Goal: Transaction & Acquisition: Subscribe to service/newsletter

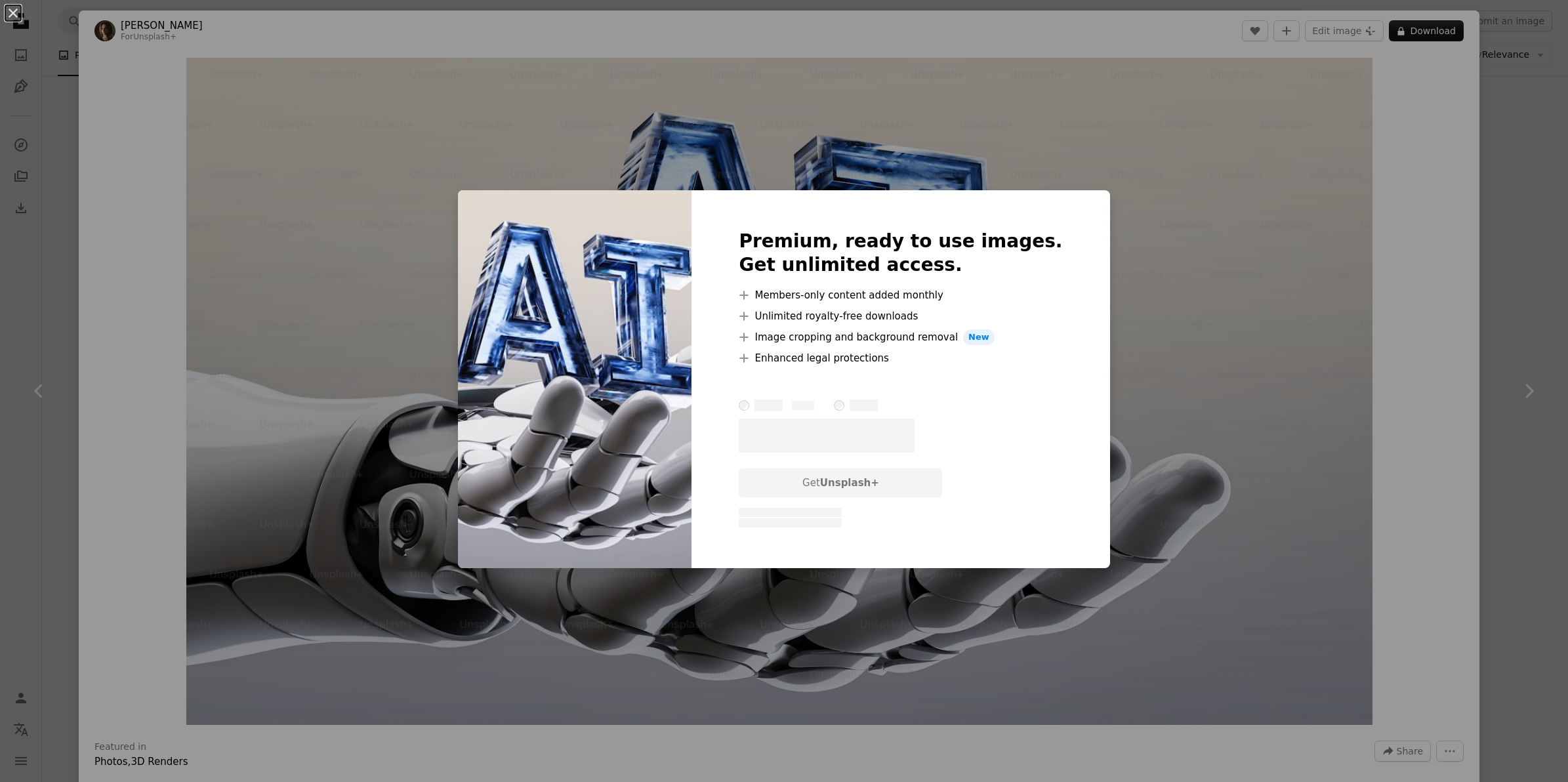
scroll to position [4738, 0]
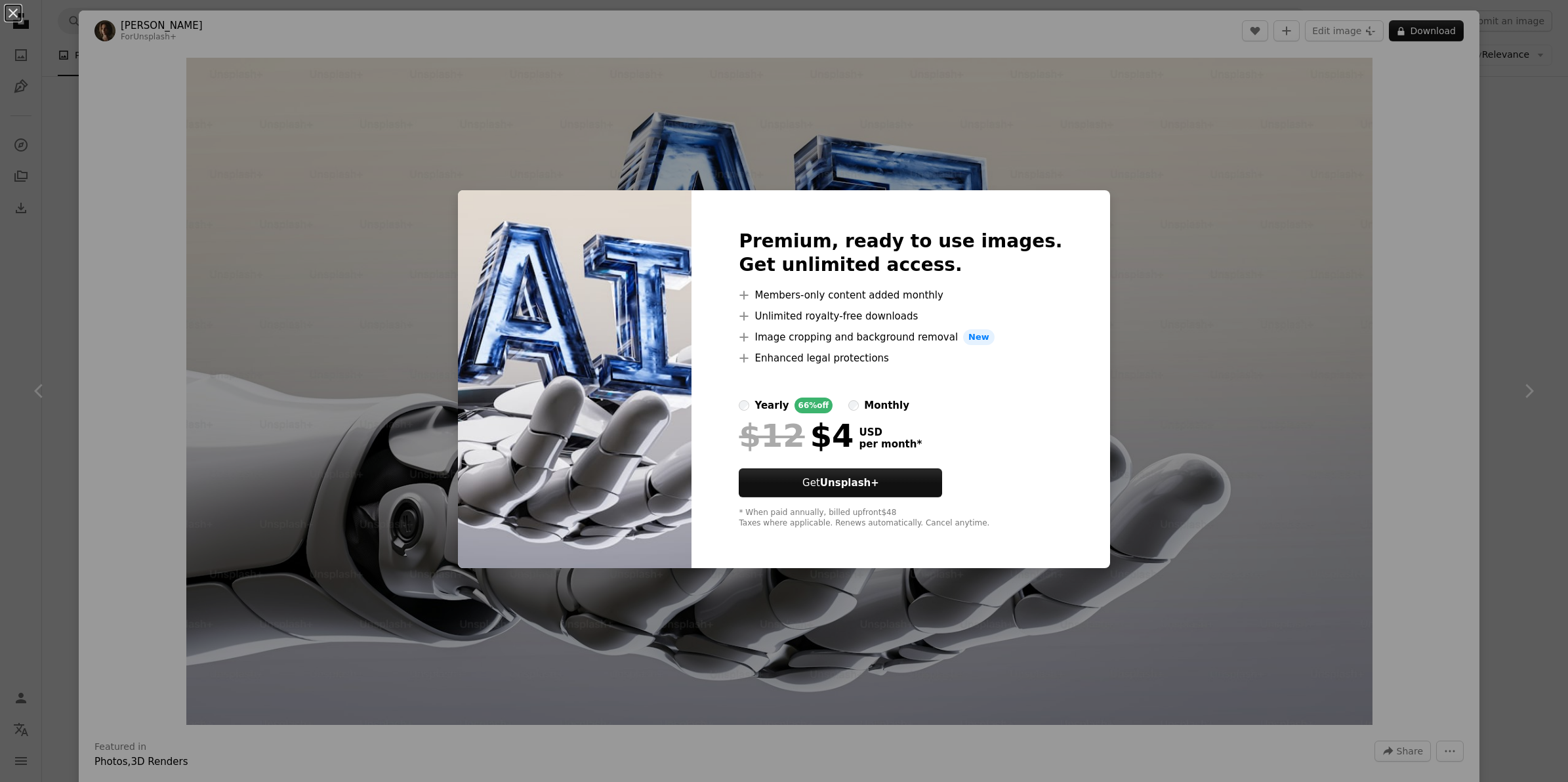
click at [1153, 228] on div "An X shape Premium, ready to use images. Get unlimited access. A plus sign Memb…" at bounding box center [784, 391] width 1568 height 782
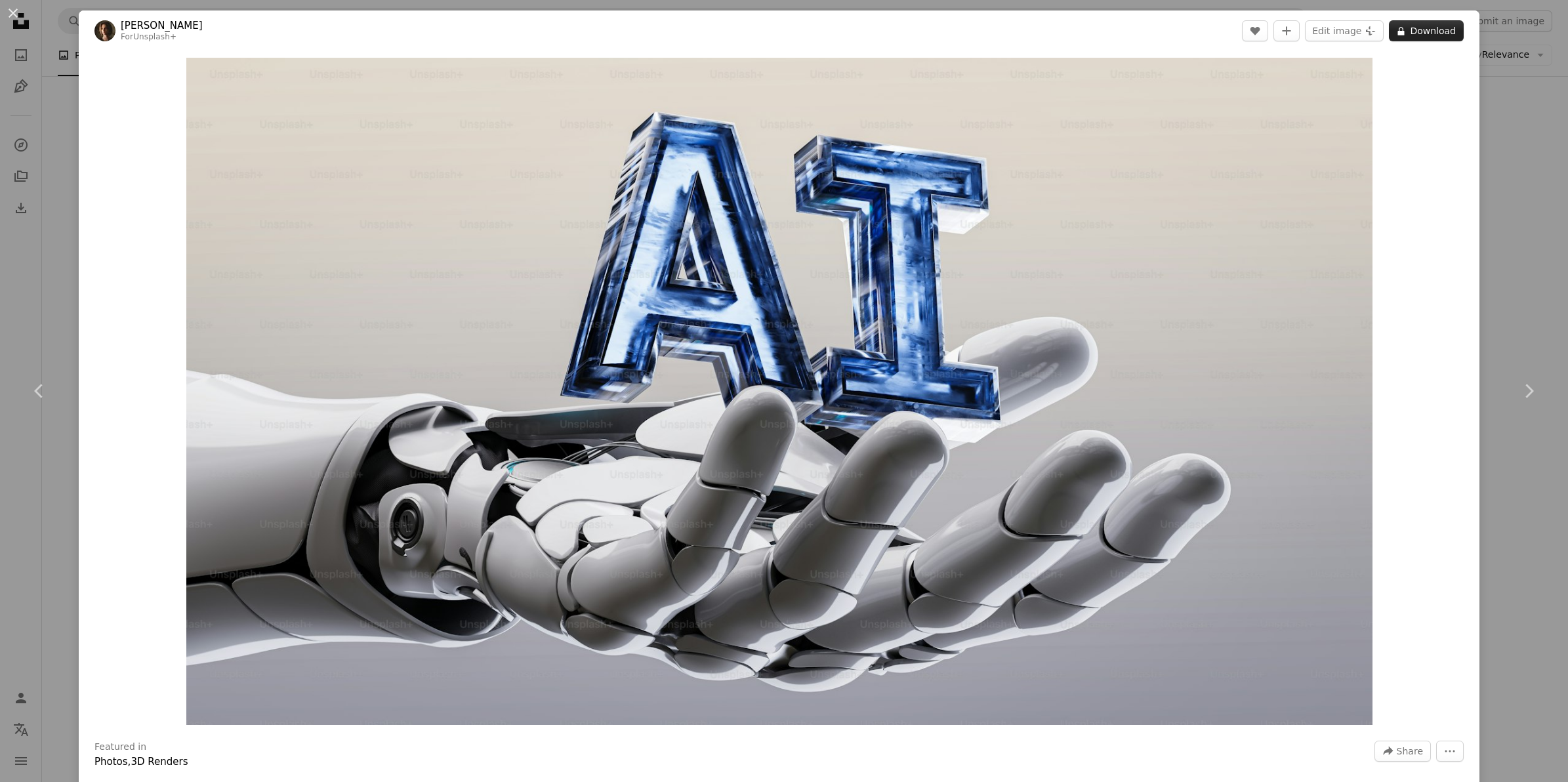
click at [1405, 34] on button "A lock Download" at bounding box center [1426, 31] width 75 height 21
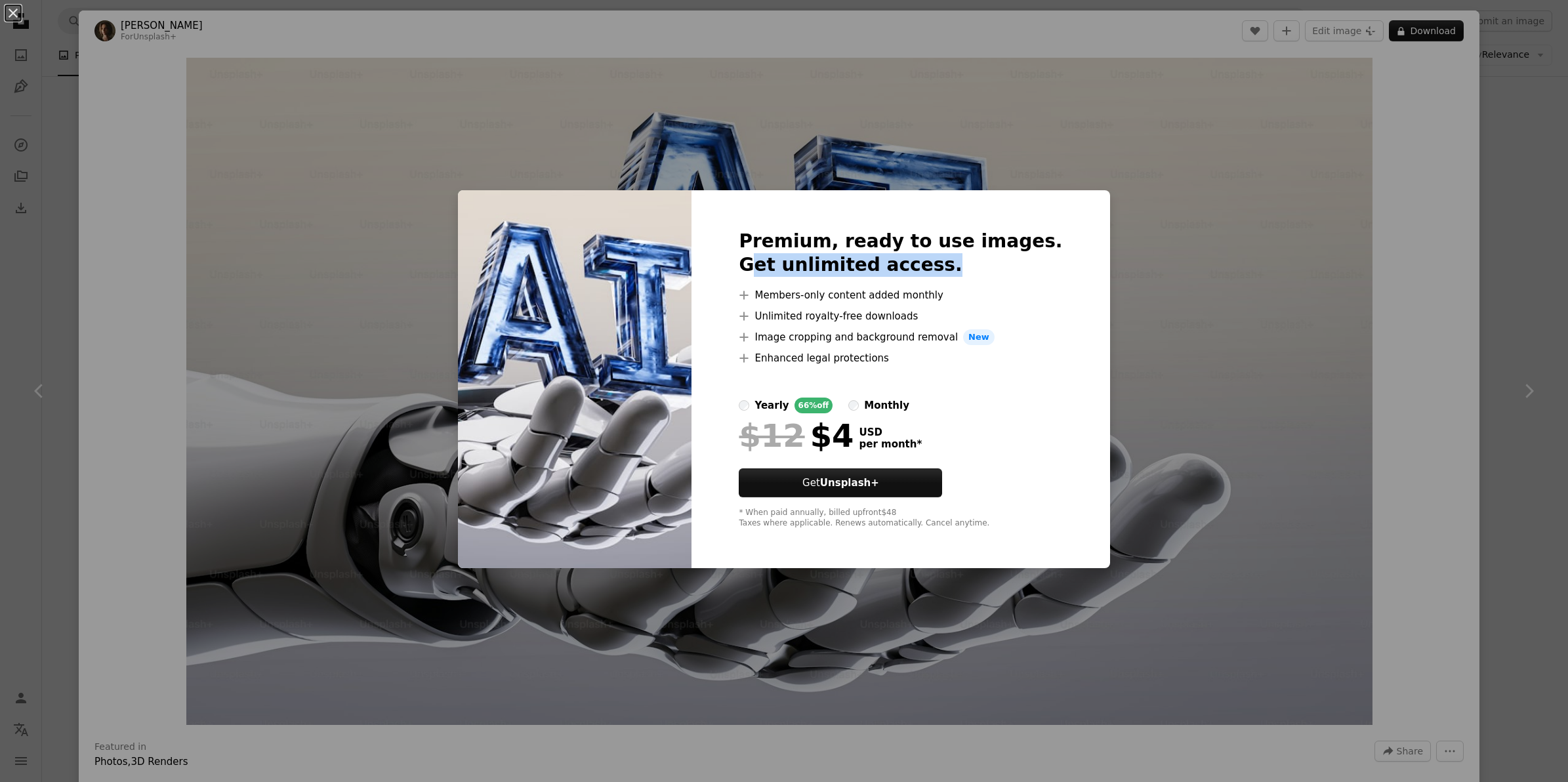
drag, startPoint x: 778, startPoint y: 253, endPoint x: 951, endPoint y: 266, distance: 173.5
click at [951, 266] on h2 "Premium, ready to use images. Get unlimited access." at bounding box center [900, 253] width 323 height 47
drag, startPoint x: 1519, startPoint y: 365, endPoint x: 1505, endPoint y: 365, distance: 14.0
click at [1517, 365] on div "An X shape Premium, ready to use images. Get unlimited access. A plus sign Memb…" at bounding box center [784, 391] width 1568 height 782
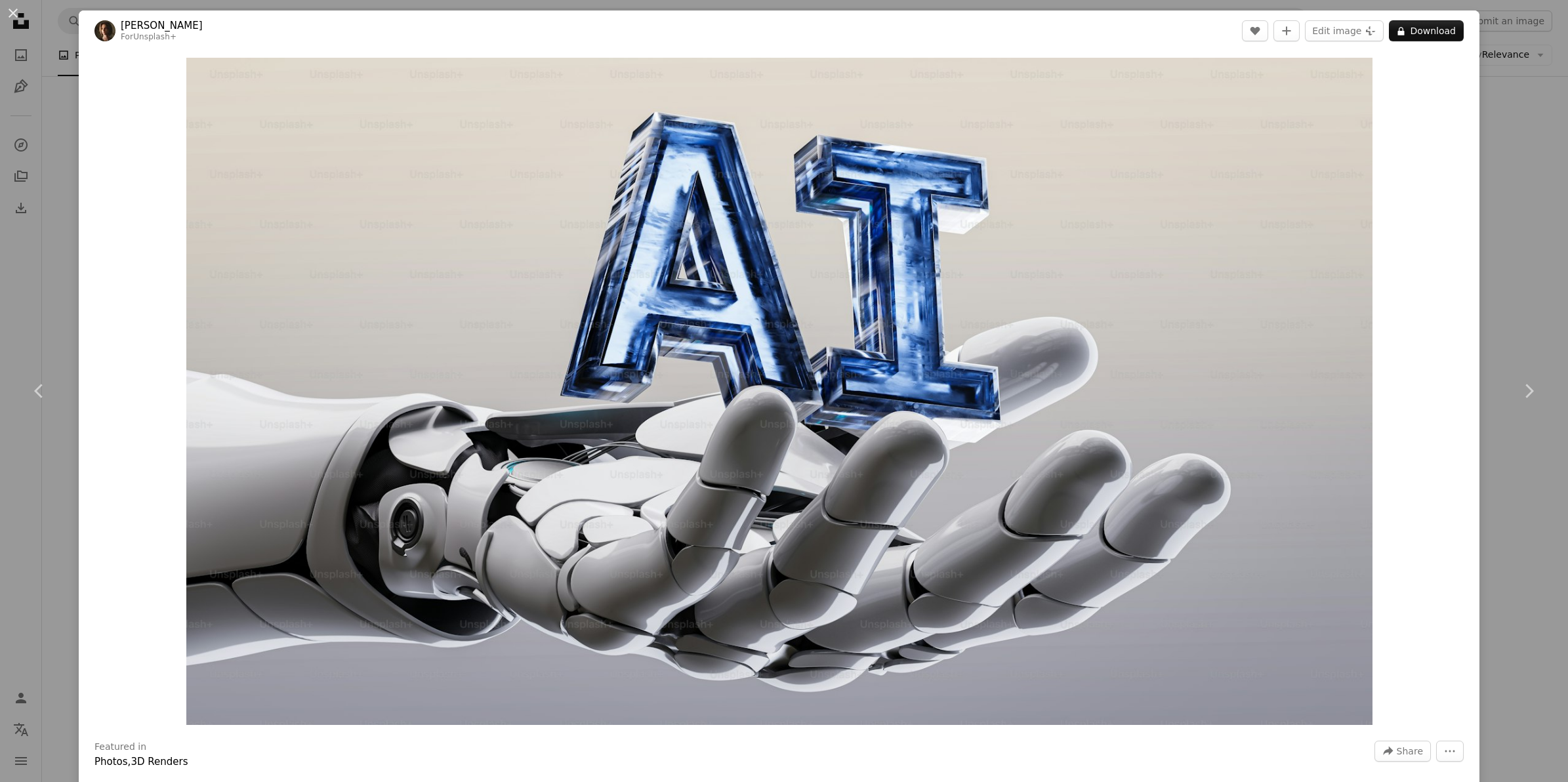
click at [18, 13] on button "An X shape" at bounding box center [13, 13] width 15 height 15
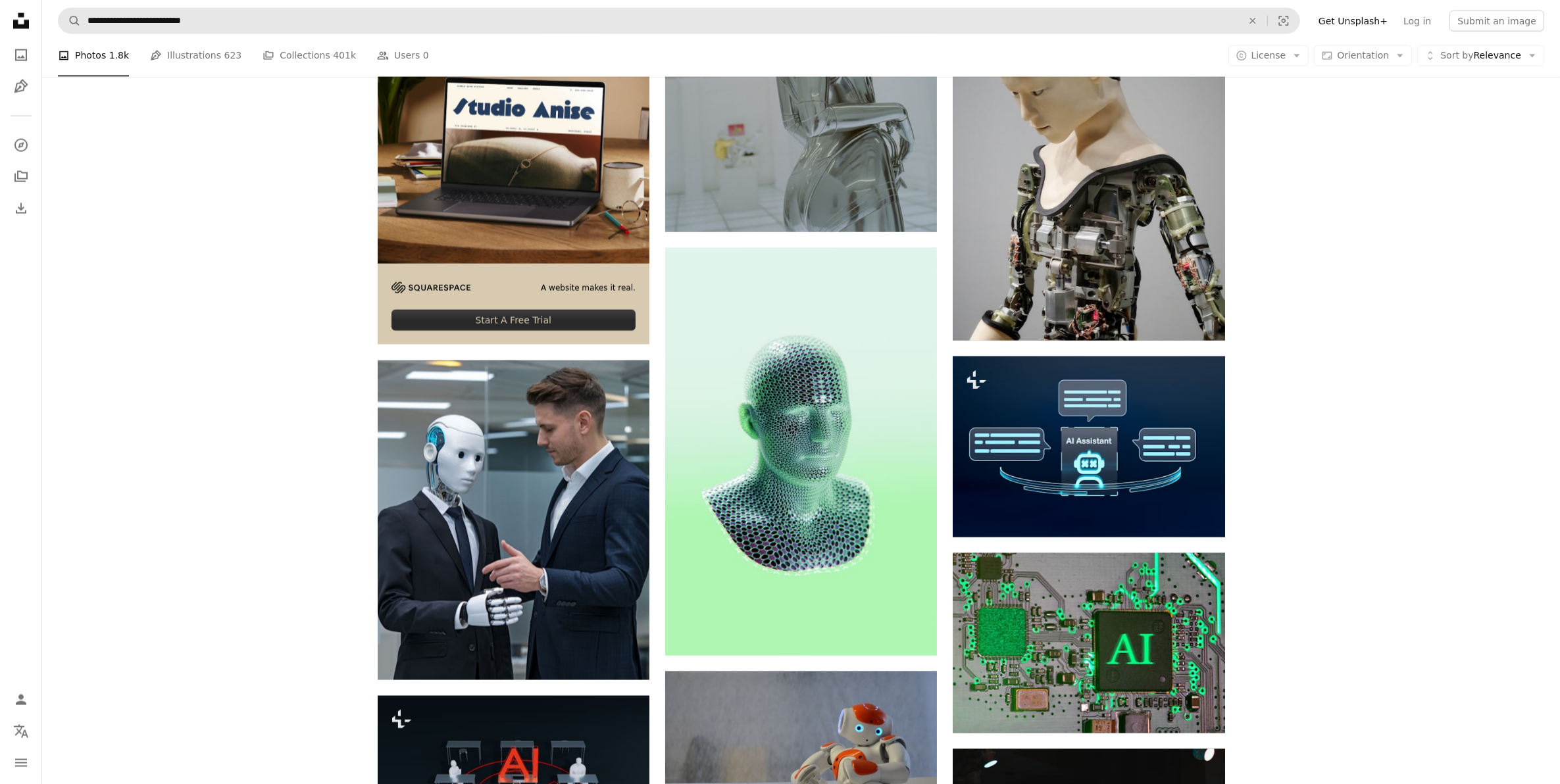
scroll to position [2485, 0]
